Goal: Find specific page/section: Find specific page/section

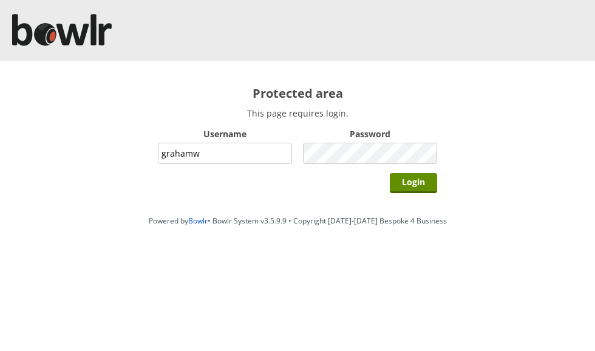
click at [416, 181] on input "Login" at bounding box center [412, 183] width 47 height 20
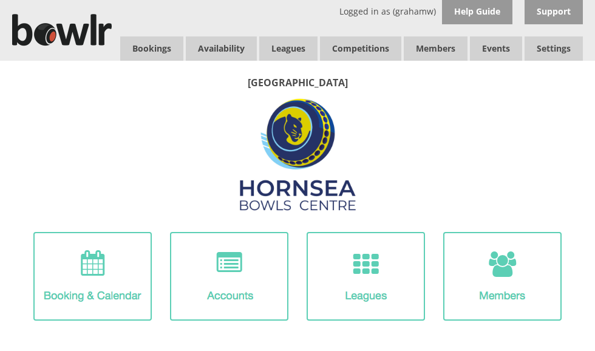
click at [163, 44] on link "Bookings" at bounding box center [151, 48] width 63 height 24
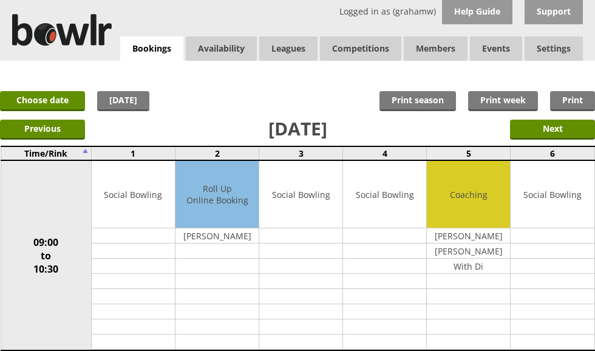
click at [550, 126] on input "Next" at bounding box center [552, 130] width 85 height 20
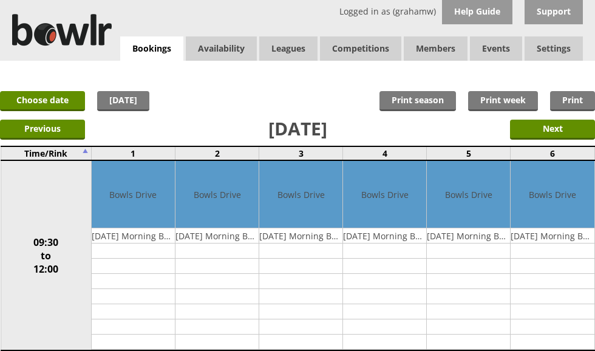
click at [551, 128] on input "Next" at bounding box center [552, 130] width 85 height 20
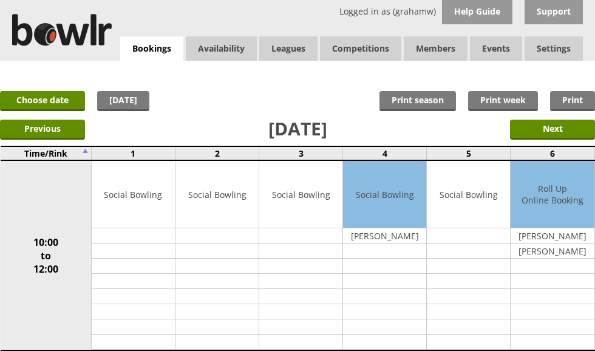
click at [560, 127] on input "Next" at bounding box center [552, 130] width 85 height 20
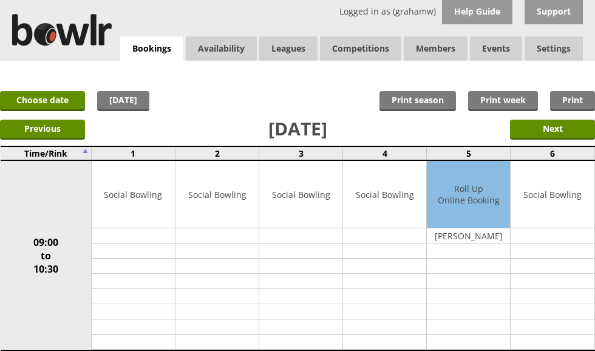
click at [295, 53] on link "Leagues" at bounding box center [288, 48] width 58 height 24
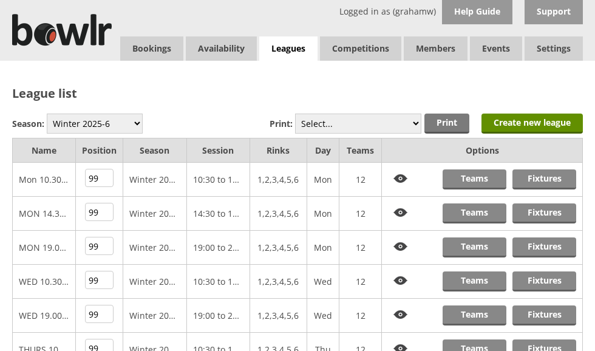
click at [549, 243] on link "Fixtures" at bounding box center [544, 247] width 64 height 20
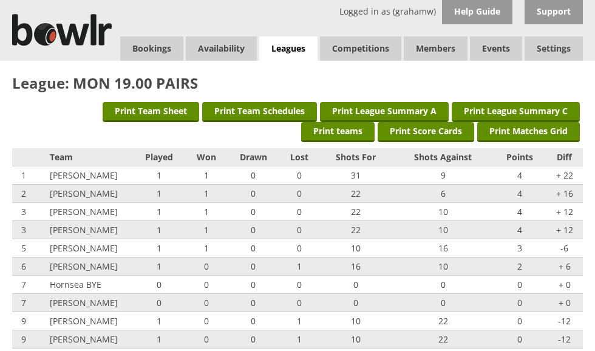
click at [296, 45] on link "Leagues" at bounding box center [288, 48] width 58 height 25
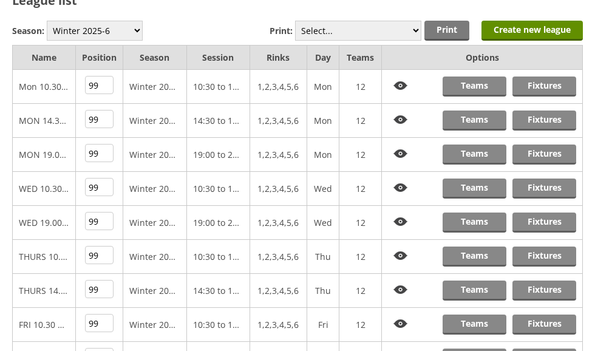
scroll to position [93, 0]
click at [545, 285] on link "Fixtures" at bounding box center [544, 290] width 64 height 20
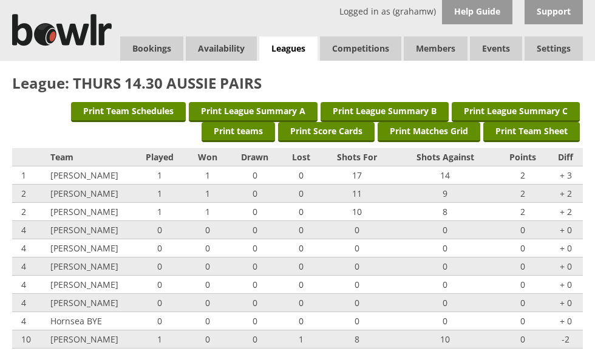
click at [0, 0] on link "Log Out" at bounding box center [0, 0] width 0 height 0
